Goal: Find specific page/section: Find specific page/section

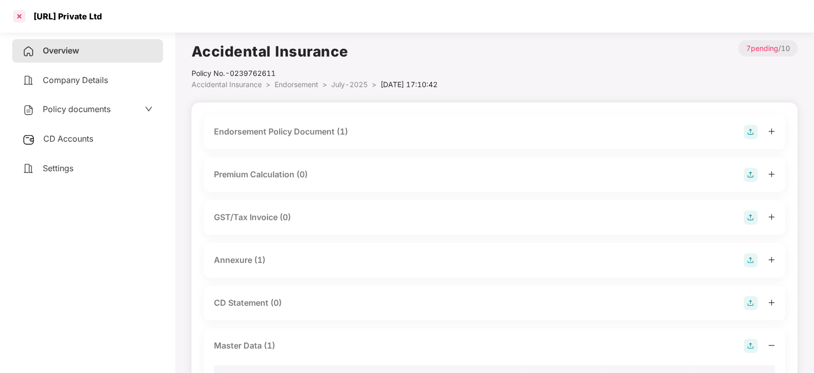
click at [17, 19] on div at bounding box center [19, 16] width 16 height 16
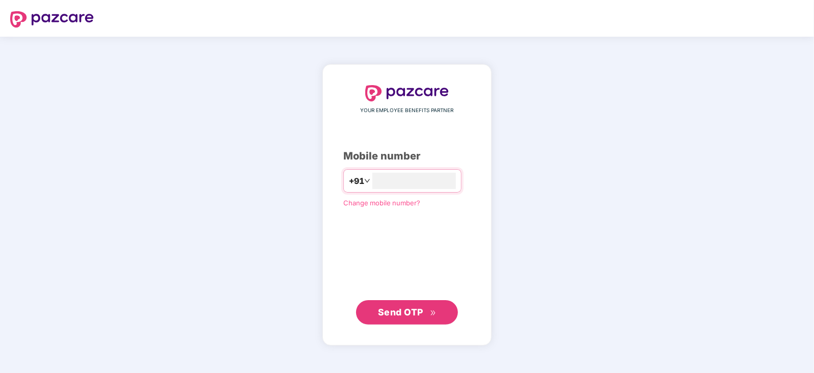
type input "**********"
click at [409, 309] on span "Send OTP" at bounding box center [400, 311] width 45 height 11
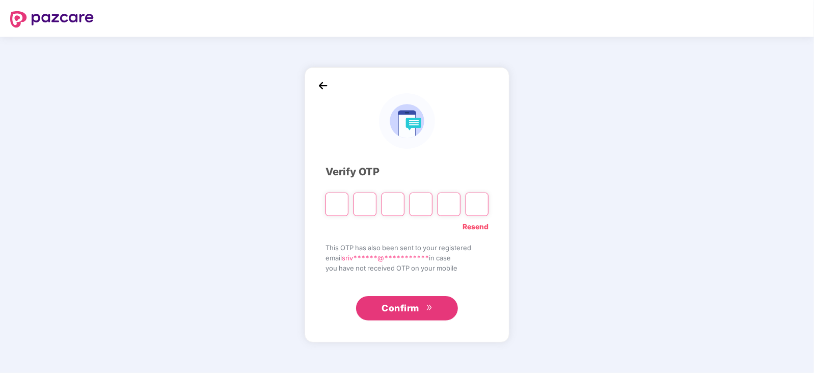
paste input "*"
type input "*"
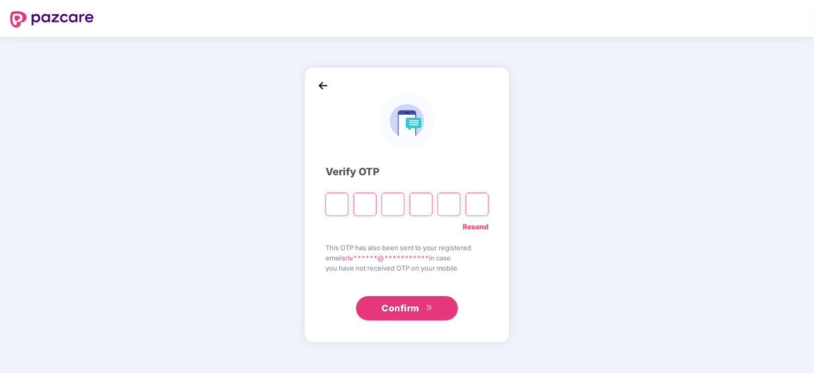
type input "*"
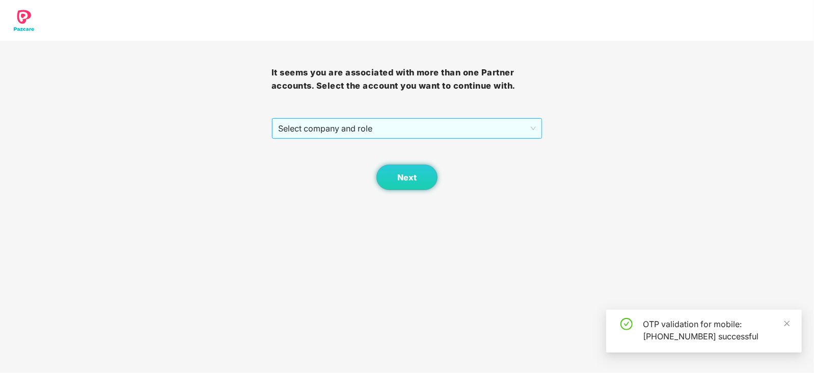
click at [531, 124] on span "Select company and role" at bounding box center [407, 128] width 258 height 19
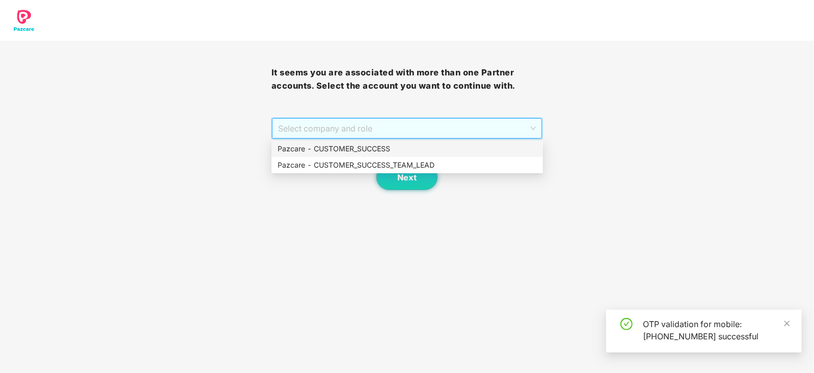
click at [343, 149] on div "Pazcare - CUSTOMER_SUCCESS" at bounding box center [407, 148] width 259 height 11
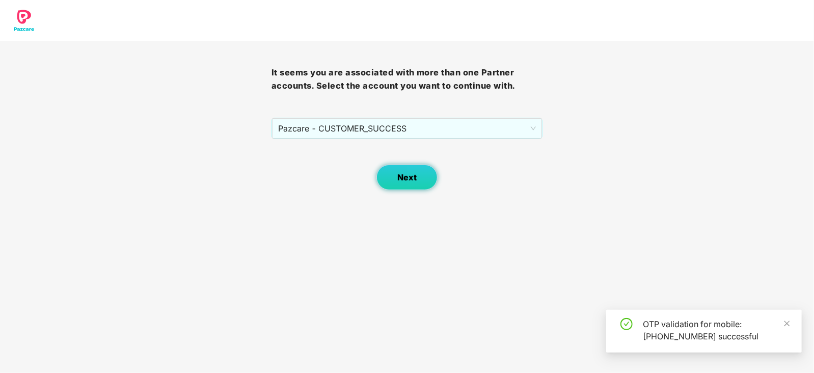
click at [432, 177] on button "Next" at bounding box center [406, 176] width 61 height 25
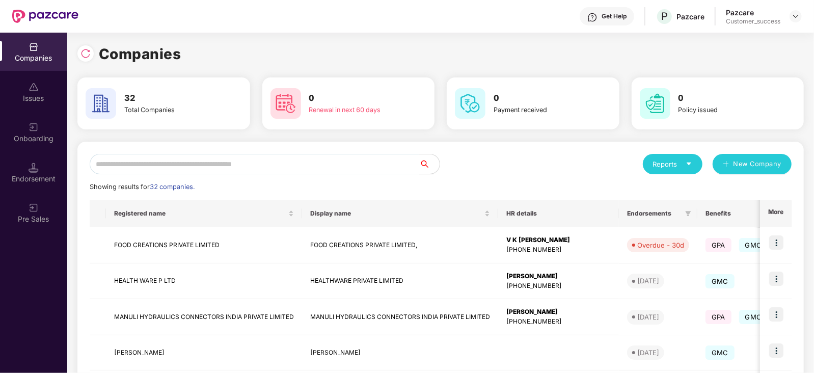
click at [687, 159] on div "Reports" at bounding box center [672, 164] width 39 height 10
click at [736, 186] on img at bounding box center [733, 190] width 10 height 10
click at [690, 160] on icon "caret-down" at bounding box center [688, 163] width 7 height 7
click at [734, 191] on img at bounding box center [733, 190] width 10 height 10
click at [673, 159] on div "Reports" at bounding box center [672, 164] width 39 height 10
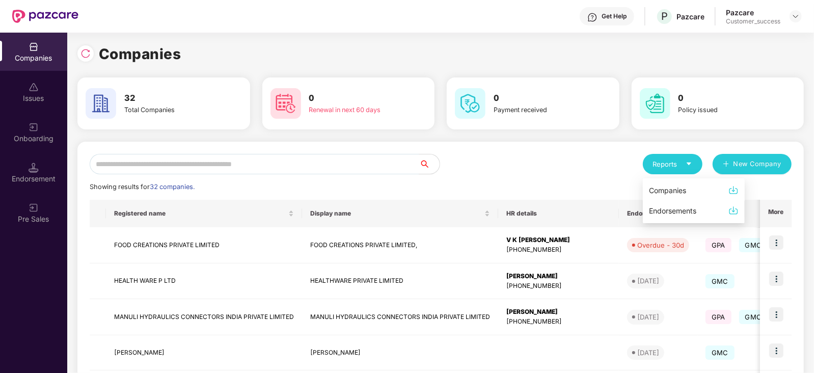
click at [665, 190] on div "Companies" at bounding box center [667, 190] width 37 height 11
click at [133, 169] on input "text" at bounding box center [254, 164] width 329 height 20
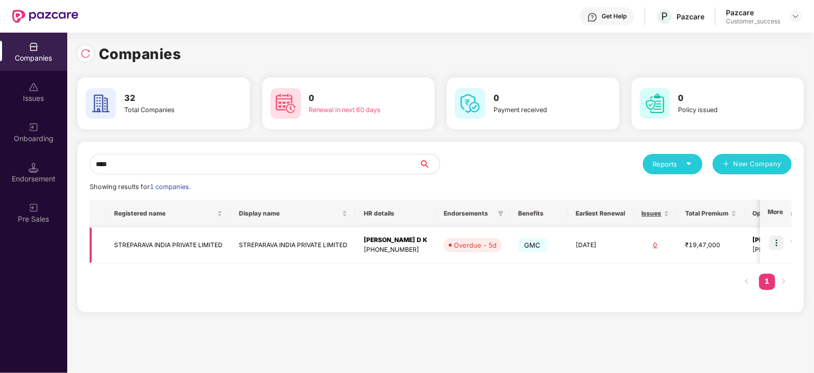
type input "****"
click at [777, 243] on img at bounding box center [776, 242] width 14 height 14
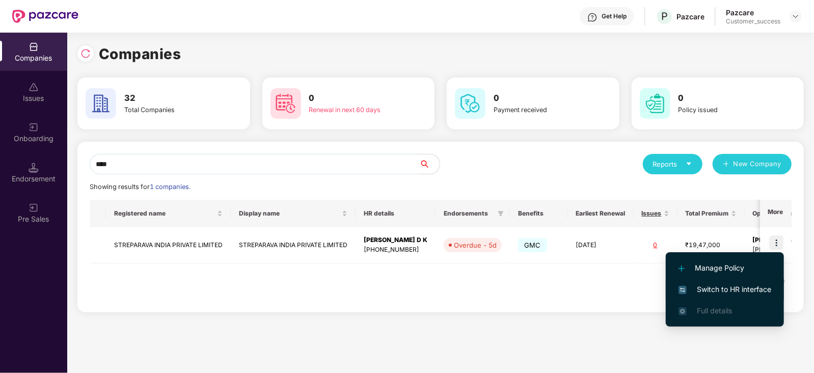
click at [752, 284] on span "Switch to HR interface" at bounding box center [724, 289] width 93 height 11
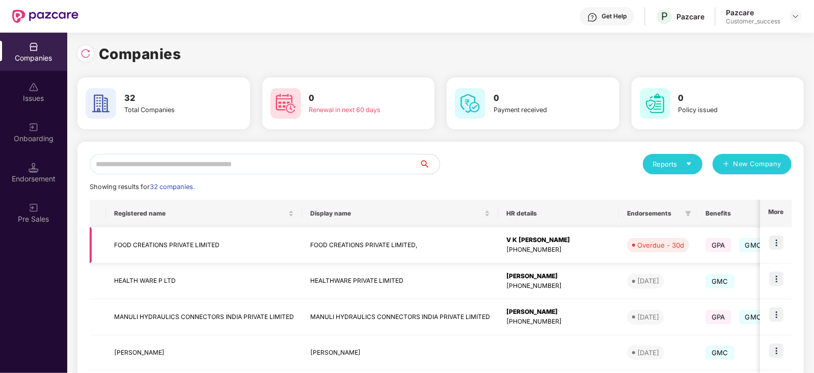
click at [780, 240] on img at bounding box center [776, 242] width 14 height 14
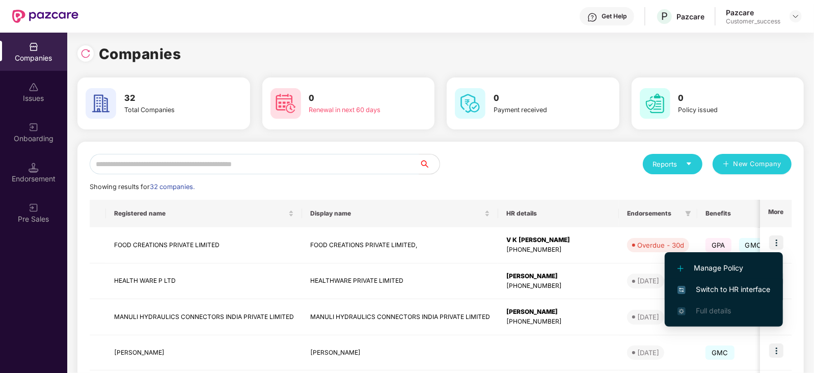
click at [739, 291] on span "Switch to HR interface" at bounding box center [723, 289] width 93 height 11
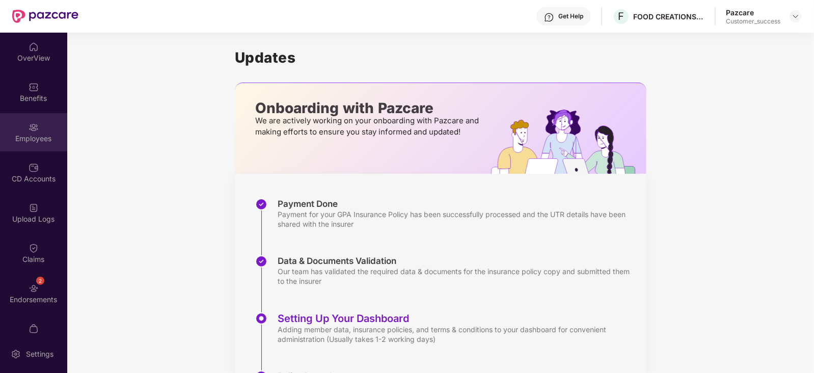
click at [31, 137] on div "Employees" at bounding box center [33, 138] width 67 height 10
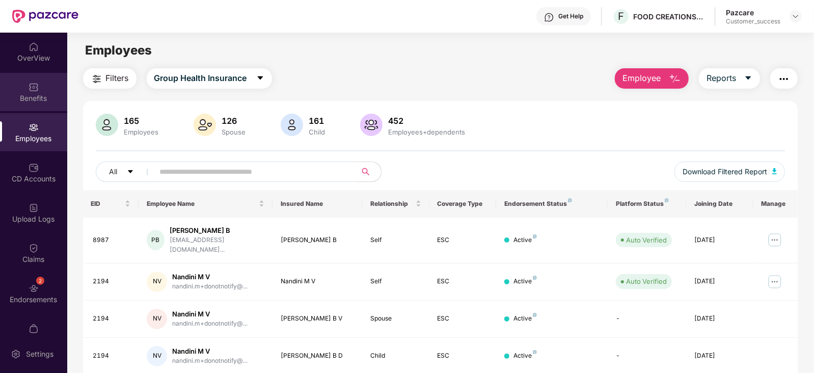
click at [34, 87] on img at bounding box center [34, 87] width 10 height 10
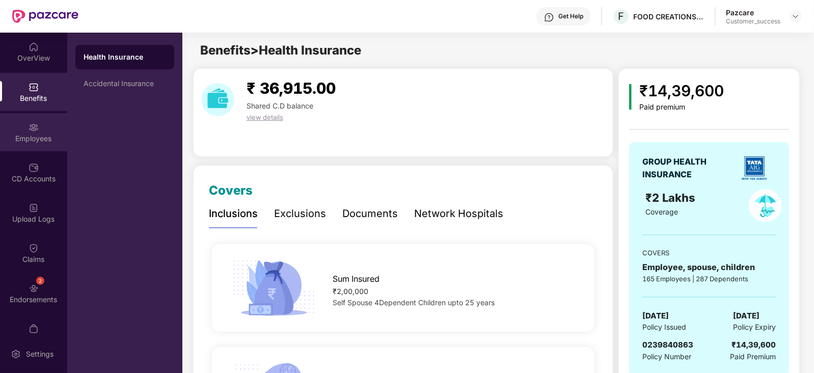
click at [20, 136] on div "Employees" at bounding box center [33, 138] width 67 height 10
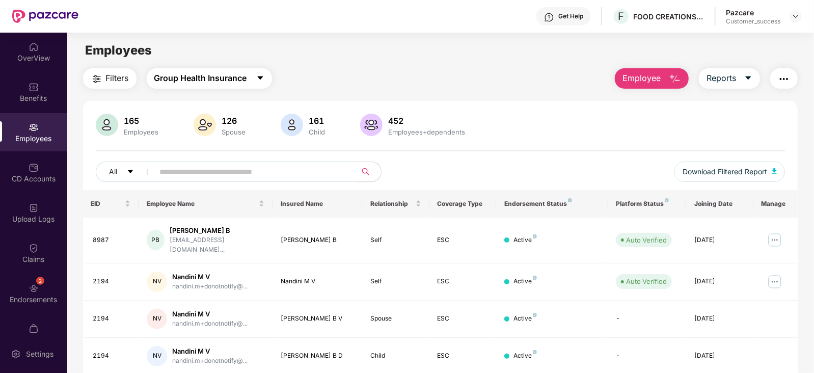
click at [261, 77] on icon "caret-down" at bounding box center [260, 78] width 6 height 4
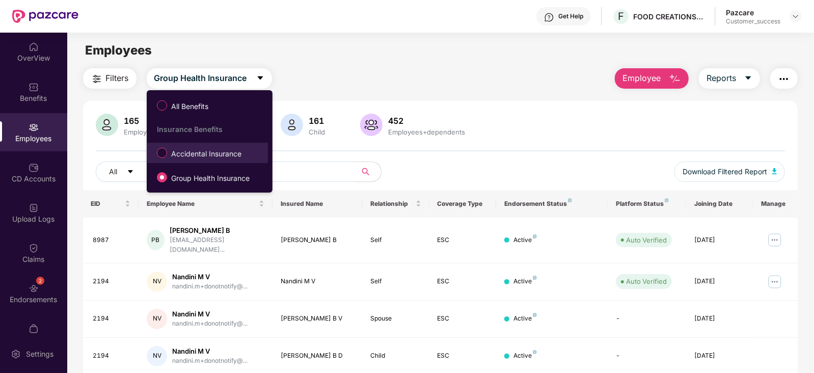
click at [209, 153] on span "Accidental Insurance" at bounding box center [206, 153] width 78 height 11
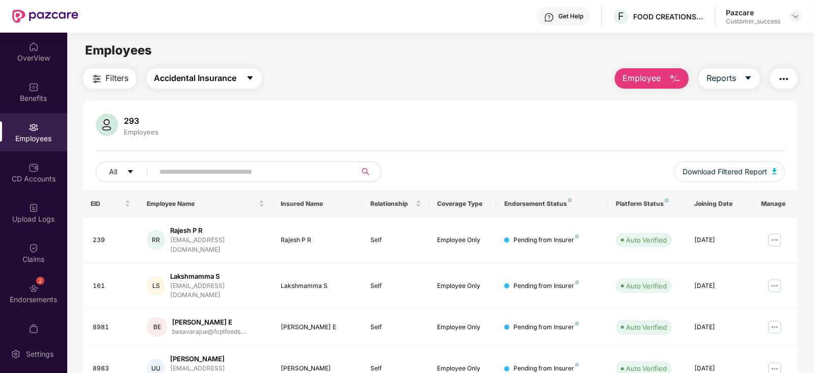
click at [246, 73] on button "Accidental Insurance" at bounding box center [204, 78] width 115 height 20
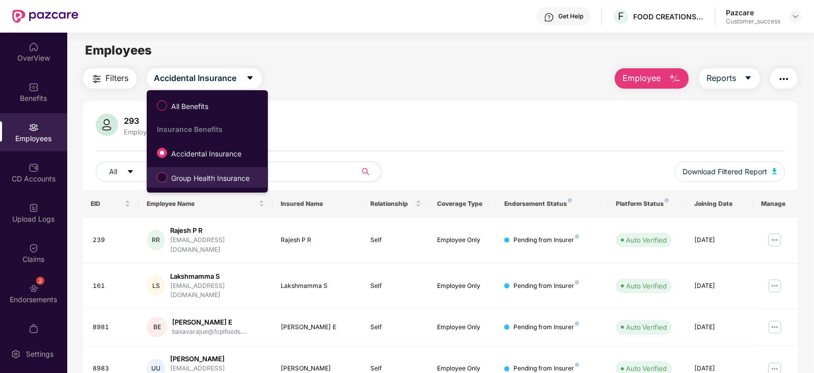
click at [194, 174] on span "Group Health Insurance" at bounding box center [210, 178] width 87 height 11
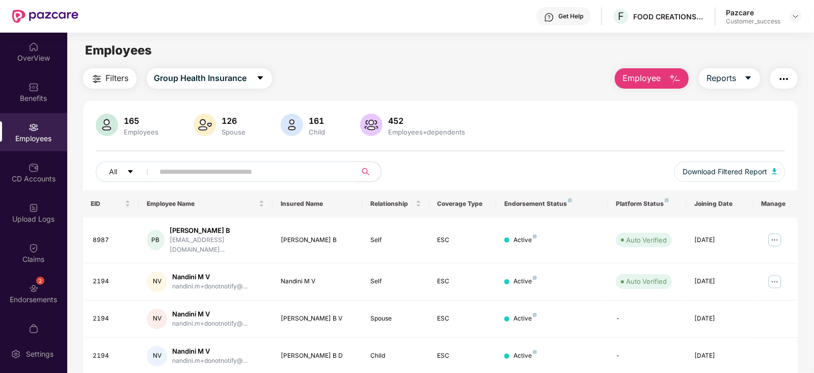
click at [226, 167] on input "text" at bounding box center [251, 171] width 183 height 15
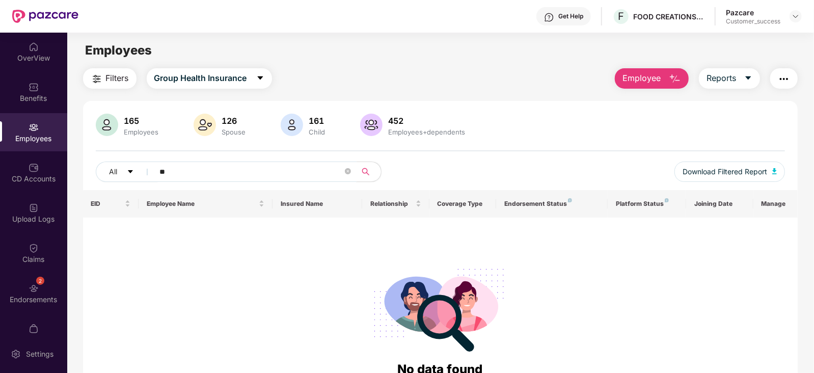
type input "*"
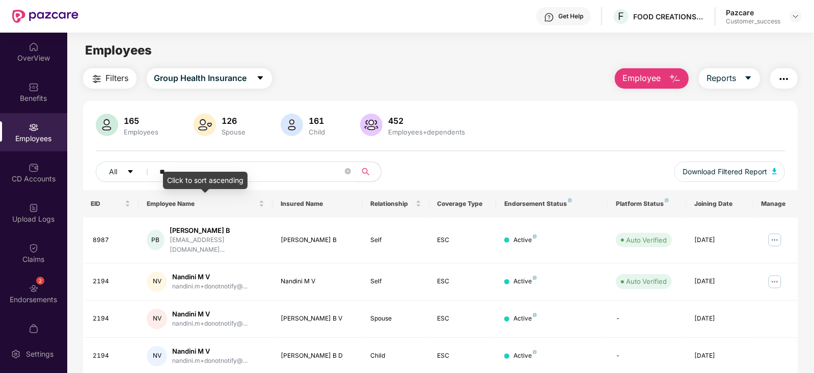
type input "***"
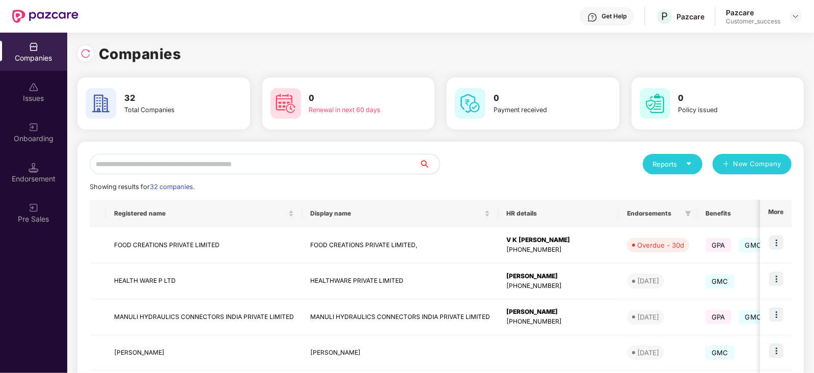
click at [162, 159] on input "text" at bounding box center [254, 164] width 329 height 20
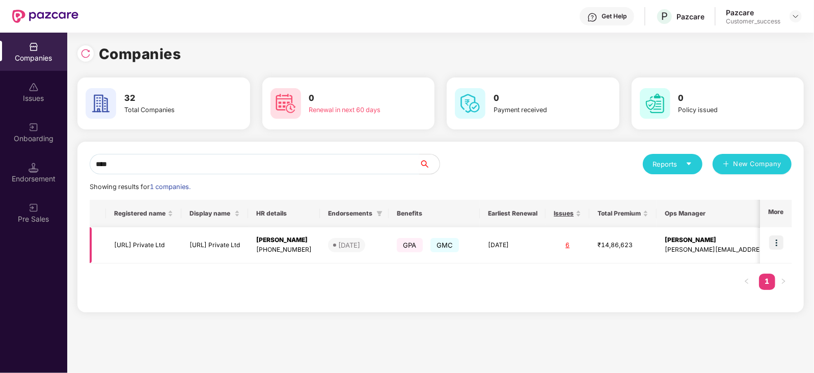
type input "****"
click at [779, 241] on img at bounding box center [776, 242] width 14 height 14
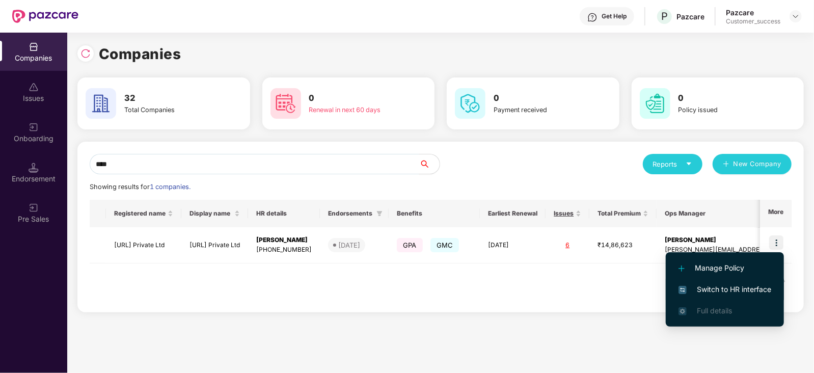
click at [738, 287] on span "Switch to HR interface" at bounding box center [724, 289] width 93 height 11
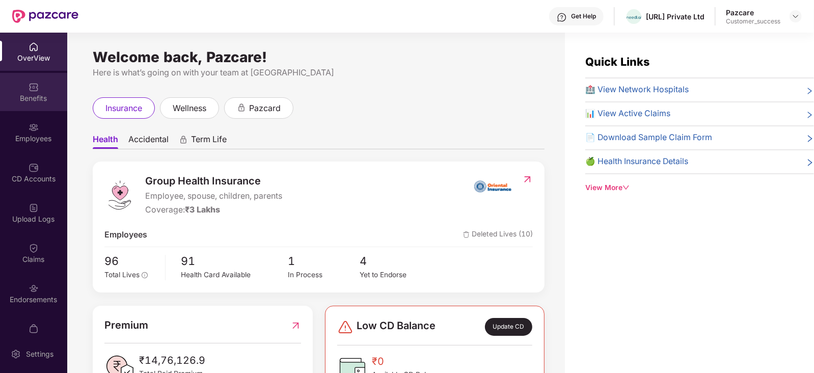
click at [35, 90] on img at bounding box center [34, 87] width 10 height 10
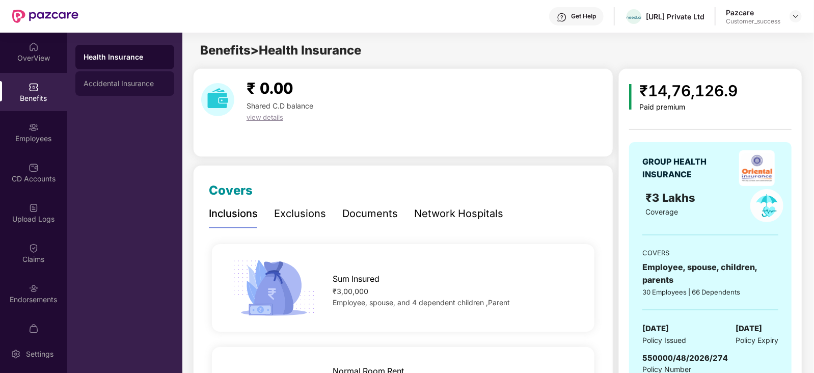
click at [114, 82] on div "Accidental Insurance" at bounding box center [125, 83] width 82 height 8
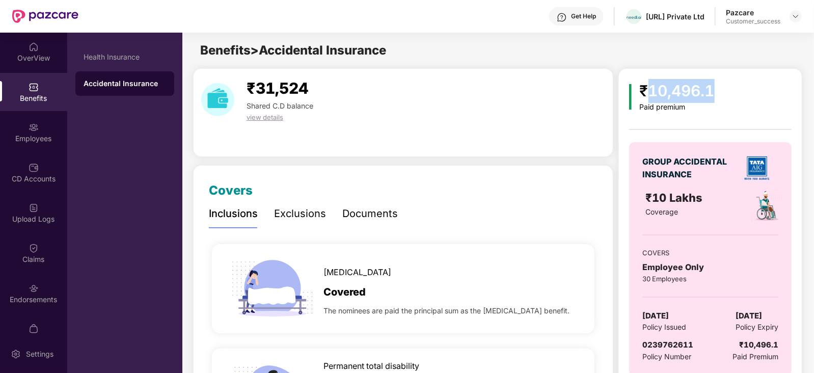
drag, startPoint x: 721, startPoint y: 87, endPoint x: 649, endPoint y: 92, distance: 71.5
click at [649, 92] on div "₹10,496.1 Paid premium GROUP ACCIDENTAL INSURANCE ₹10 Lakhs Coverage COVERS Emp…" at bounding box center [710, 232] width 162 height 307
copy div "10,496.1"
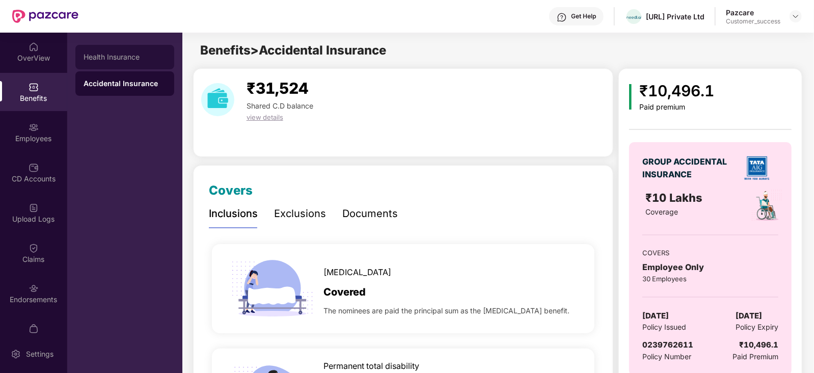
click at [121, 50] on div "Health Insurance" at bounding box center [124, 57] width 99 height 24
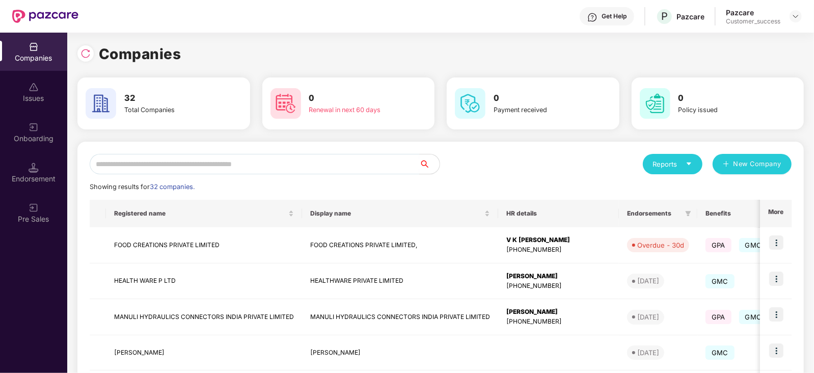
click at [159, 169] on input "text" at bounding box center [254, 164] width 329 height 20
paste input "********"
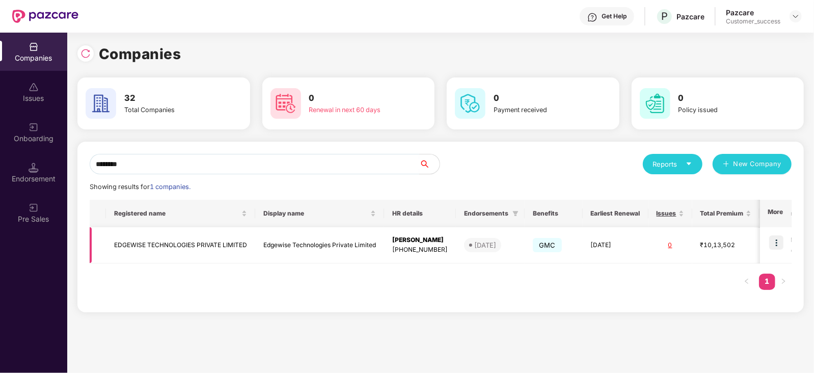
type input "********"
click at [777, 235] on img at bounding box center [776, 242] width 14 height 14
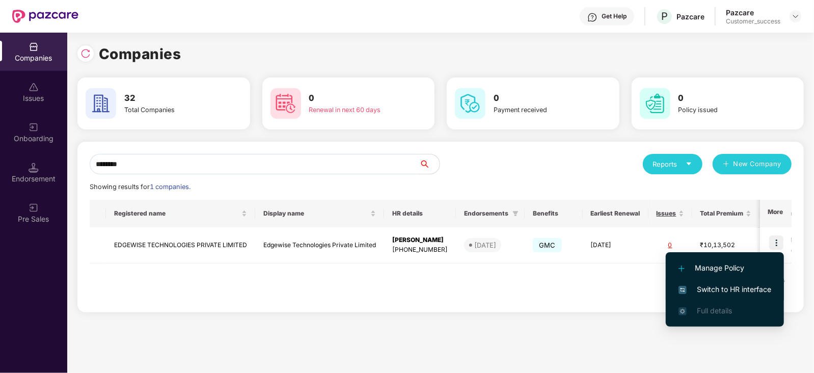
click at [740, 282] on li "Switch to HR interface" at bounding box center [725, 289] width 118 height 21
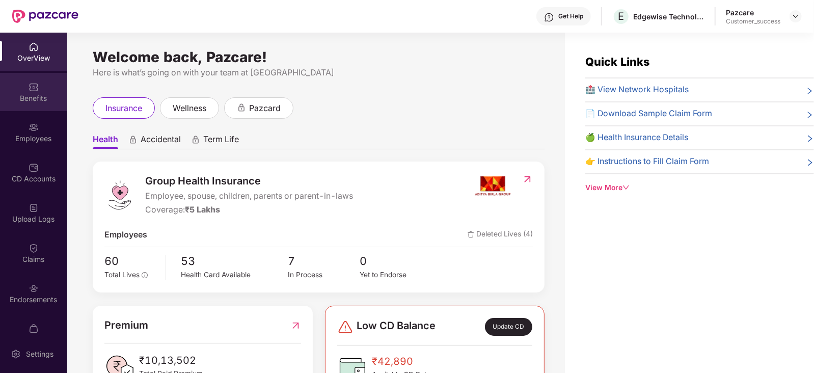
click at [28, 100] on div "Benefits" at bounding box center [33, 98] width 67 height 10
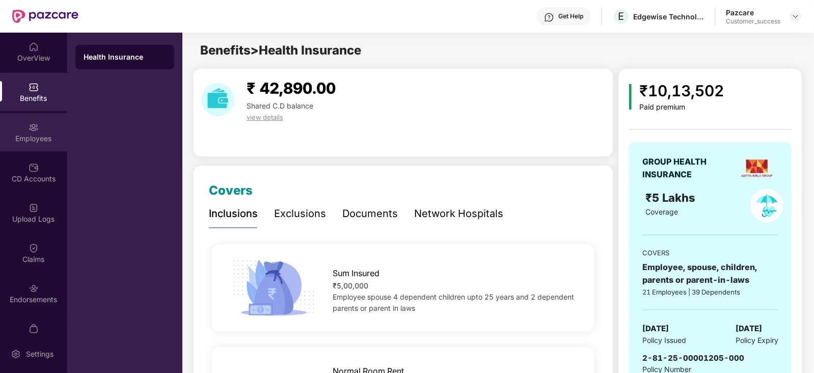
click at [40, 140] on div "Employees" at bounding box center [33, 138] width 67 height 10
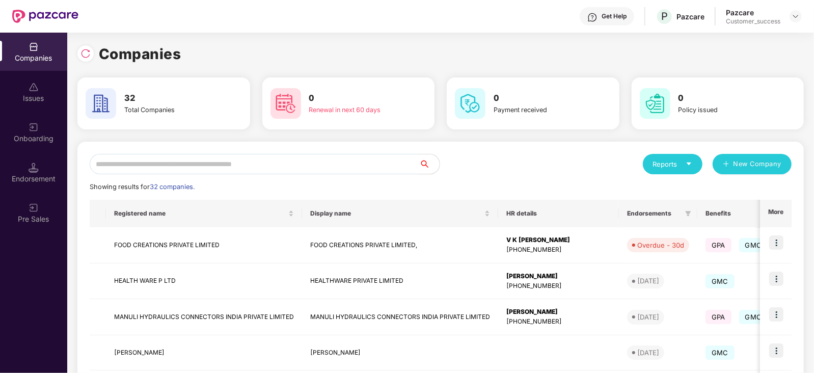
click at [188, 162] on input "text" at bounding box center [254, 164] width 329 height 20
paste input "********"
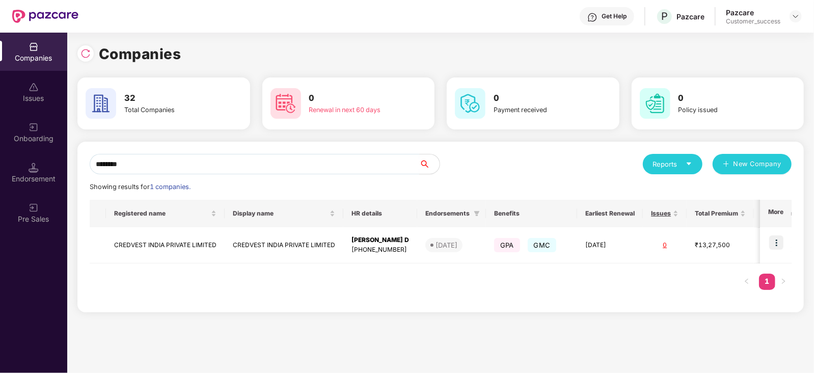
type input "********"
click at [779, 238] on img at bounding box center [776, 242] width 14 height 14
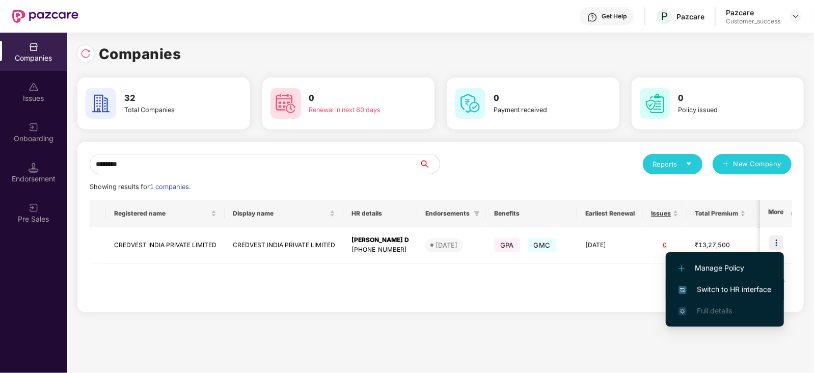
click at [743, 289] on span "Switch to HR interface" at bounding box center [724, 289] width 93 height 11
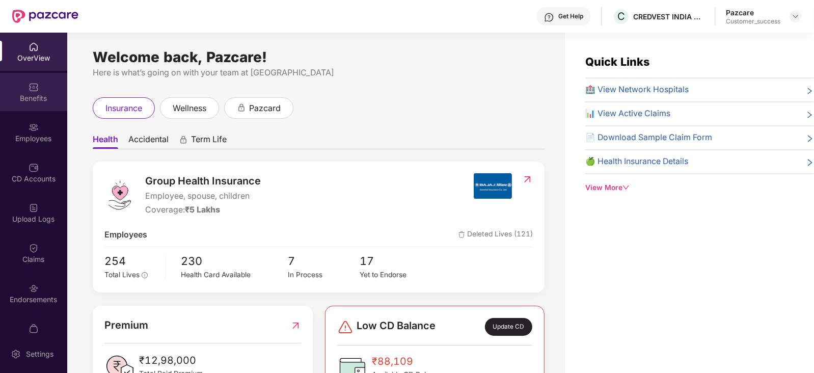
click at [34, 93] on div "Benefits" at bounding box center [33, 98] width 67 height 10
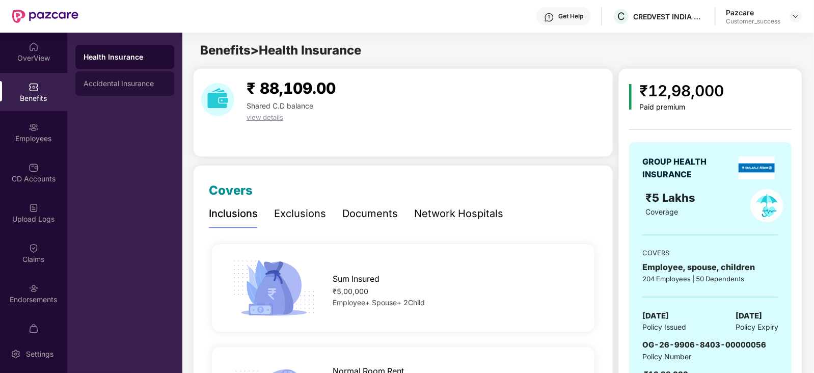
click at [132, 83] on div "Accidental Insurance" at bounding box center [125, 83] width 82 height 8
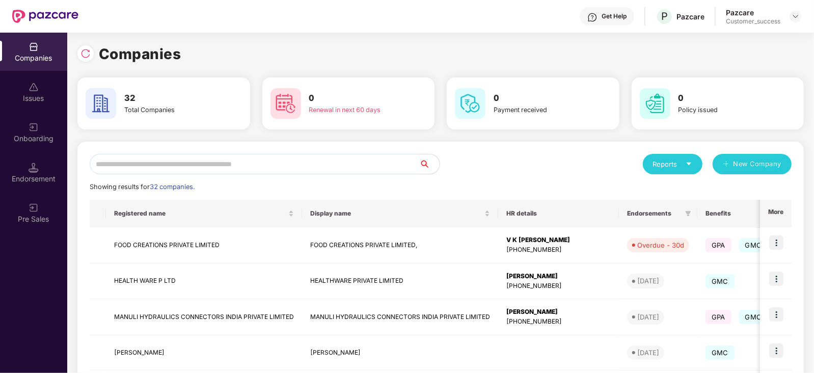
click at [186, 157] on input "text" at bounding box center [254, 164] width 329 height 20
paste input "**********"
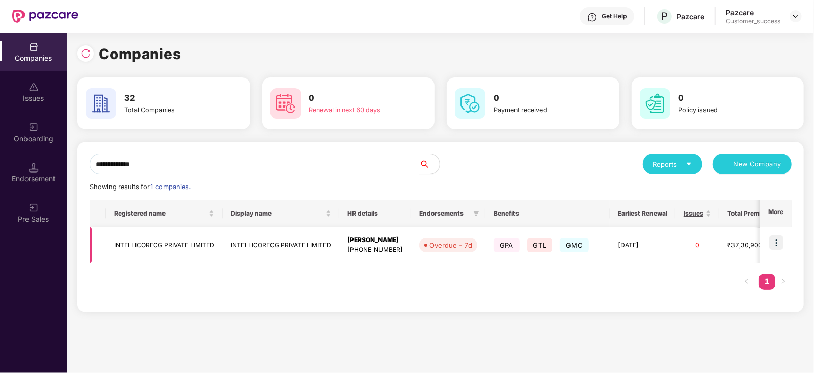
type input "**********"
click at [776, 247] on img at bounding box center [776, 242] width 14 height 14
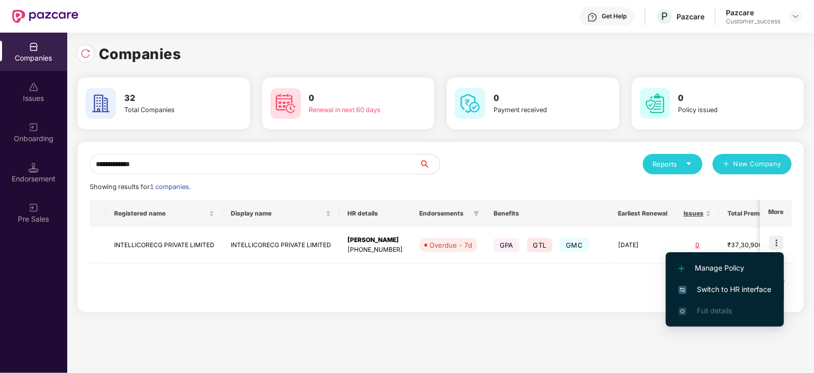
click at [731, 289] on span "Switch to HR interface" at bounding box center [724, 289] width 93 height 11
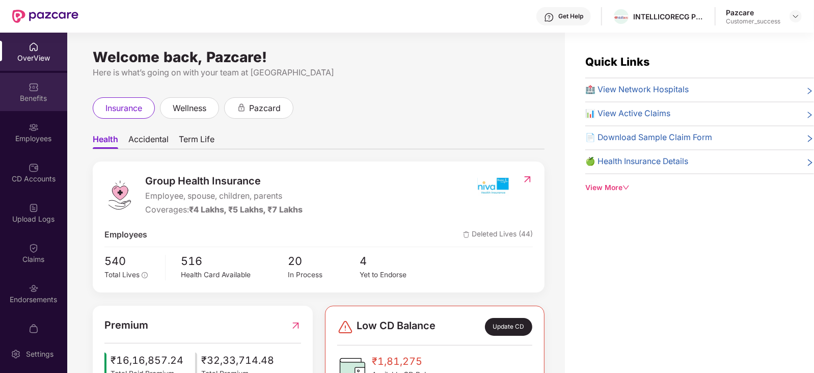
click at [27, 98] on div "Benefits" at bounding box center [33, 98] width 67 height 10
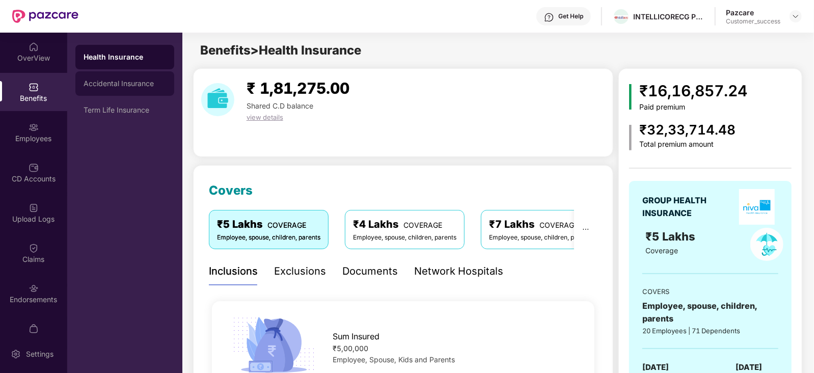
click at [123, 86] on div "Accidental Insurance" at bounding box center [125, 83] width 82 height 8
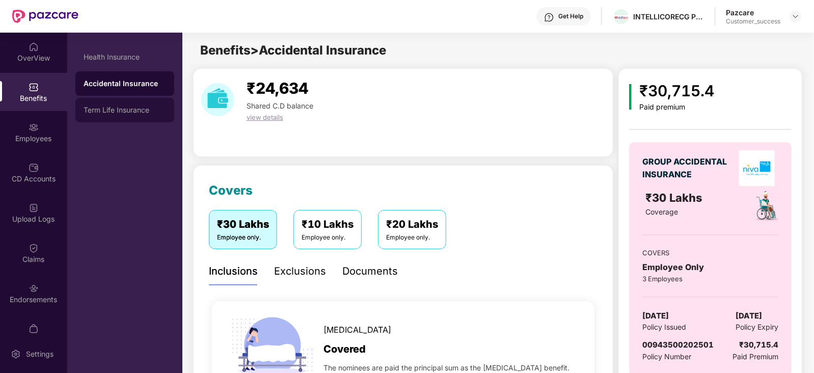
click at [123, 110] on div "Term Life Insurance" at bounding box center [125, 110] width 82 height 8
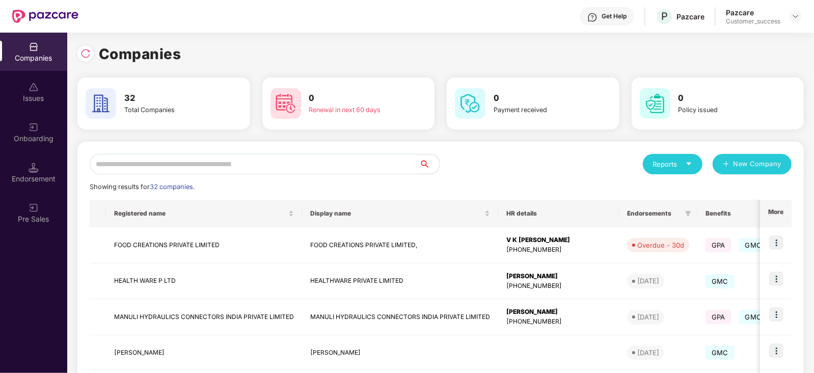
click at [184, 163] on input "text" at bounding box center [254, 164] width 329 height 20
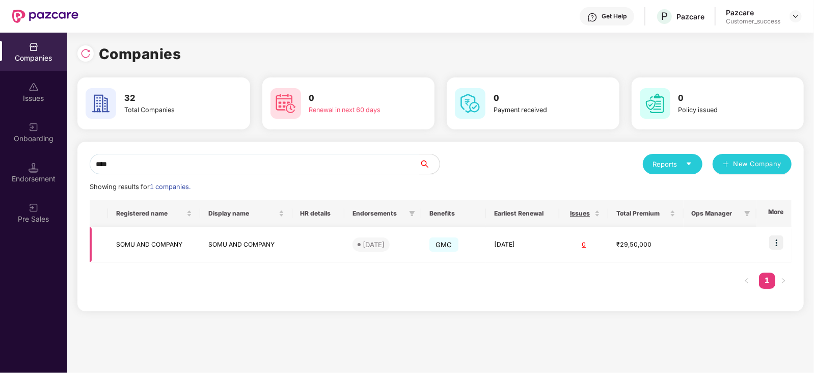
type input "****"
click at [781, 239] on img at bounding box center [776, 242] width 14 height 14
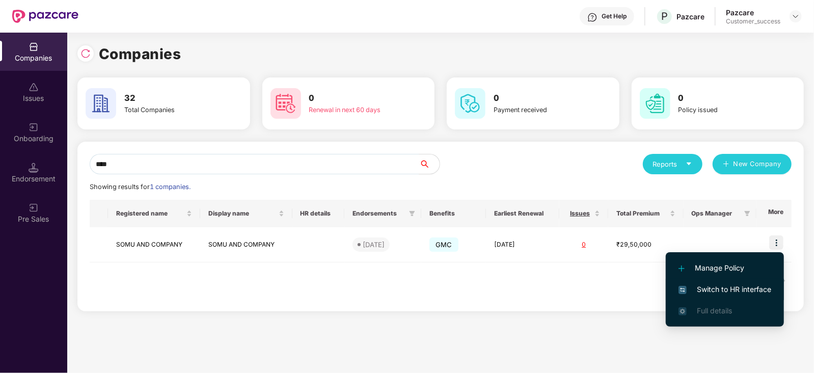
click at [722, 286] on span "Switch to HR interface" at bounding box center [724, 289] width 93 height 11
